Goal: Browse casually

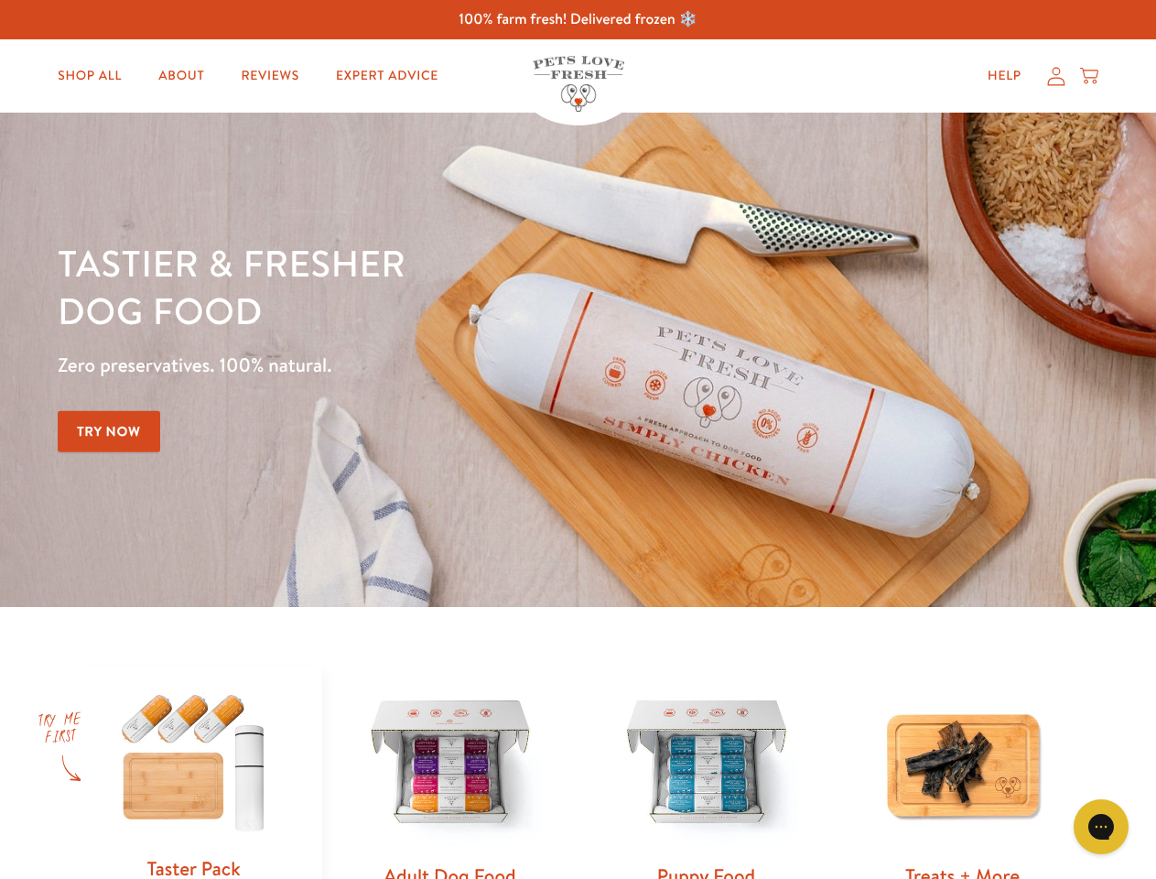
click at [578, 439] on div "Tastier & fresher dog food Zero preservatives. 100% natural. Try Now" at bounding box center [405, 360] width 694 height 242
click at [1101, 827] on icon "Gorgias live chat" at bounding box center [1100, 826] width 17 height 17
